Goal: Transaction & Acquisition: Obtain resource

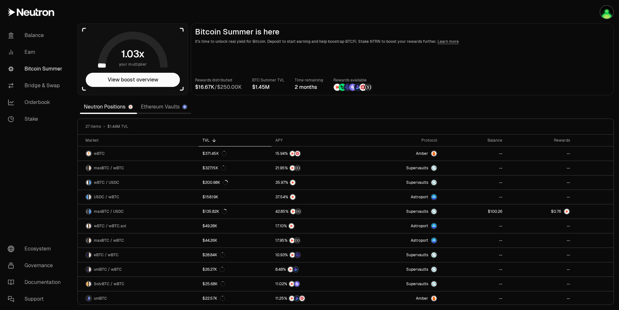
scroll to position [104, 0]
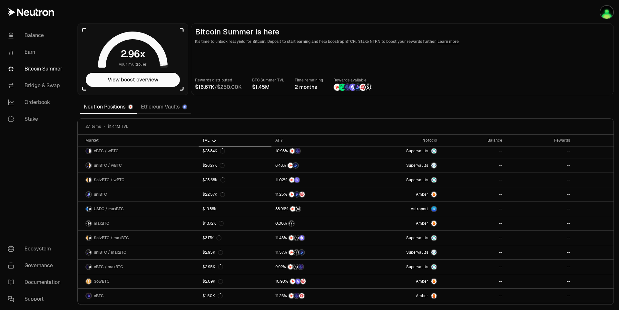
drag, startPoint x: 568, startPoint y: 38, endPoint x: 584, endPoint y: 31, distance: 17.6
click at [568, 38] on header "Bitcoin Summer is here It's time to unlock real yield for Bitcoin. Deposit to s…" at bounding box center [402, 35] width 414 height 17
click at [154, 82] on button "View boost overview" at bounding box center [133, 80] width 94 height 14
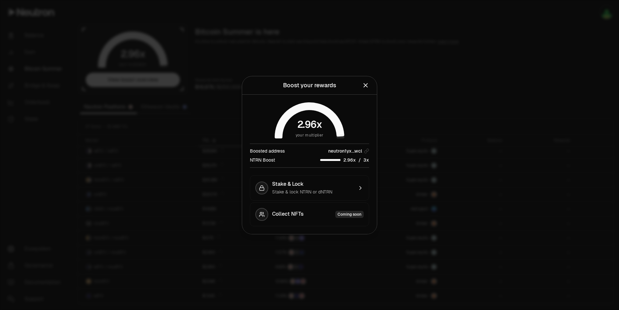
click at [420, 82] on div at bounding box center [309, 155] width 619 height 310
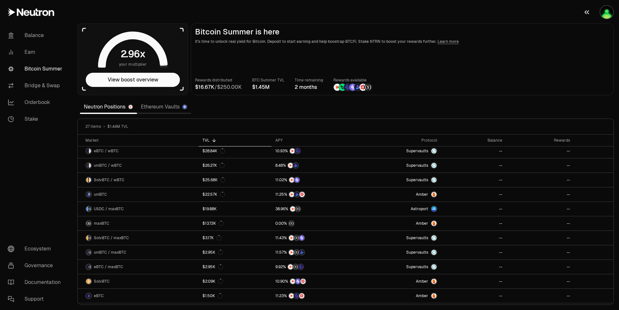
click at [608, 14] on img "button" at bounding box center [606, 12] width 13 height 13
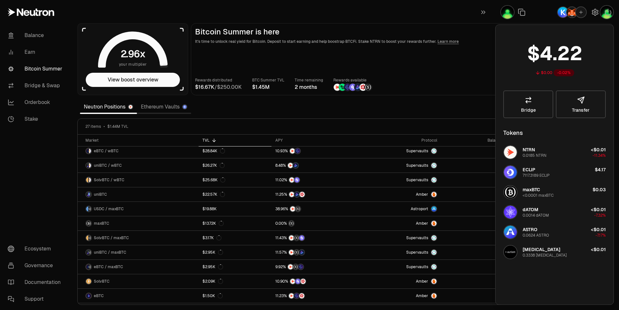
click at [438, 65] on main "Bitcoin Summer is here It's time to unlock real yield for Bitcoin. Deposit to s…" at bounding box center [402, 59] width 423 height 72
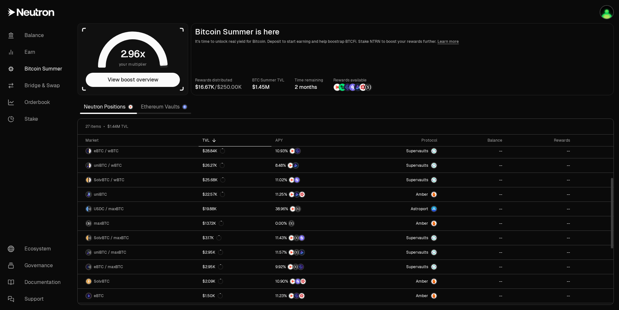
click at [245, 139] on div "TVL" at bounding box center [234, 140] width 65 height 5
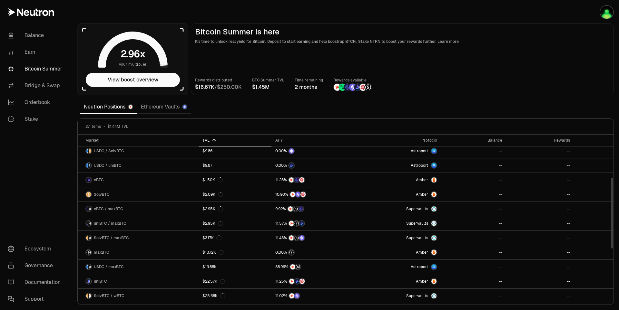
click at [245, 139] on div "TVL" at bounding box center [234, 140] width 65 height 5
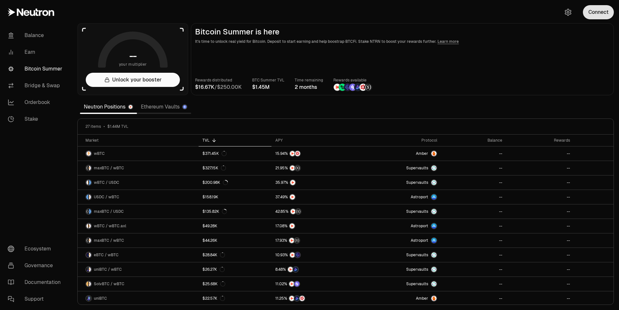
click at [599, 11] on button "Connect" at bounding box center [598, 12] width 31 height 14
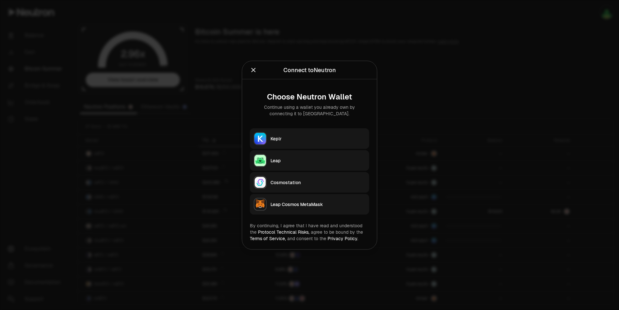
click at [302, 142] on button "Keplr" at bounding box center [309, 138] width 119 height 21
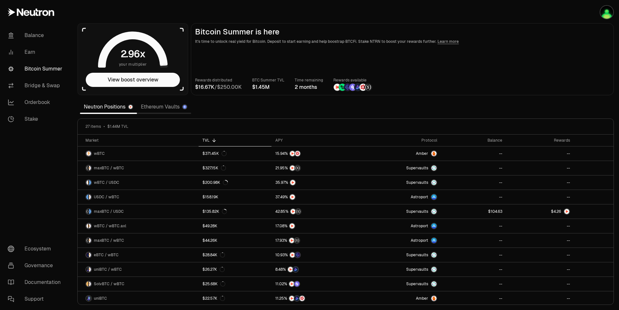
click at [538, 84] on div "Rewards distributed / BTC Summer TVL Time remaining 2 months Rewards available" at bounding box center [402, 84] width 414 height 14
